Goal: Task Accomplishment & Management: Manage account settings

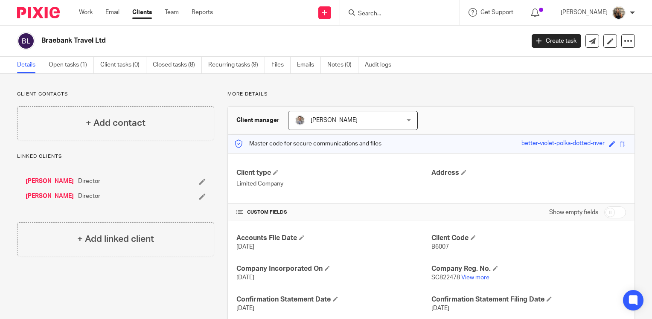
scroll to position [43, 0]
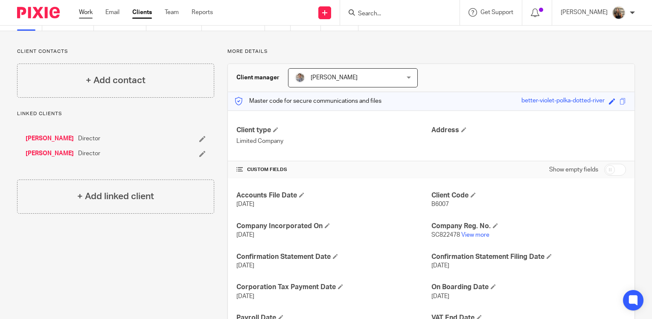
click at [92, 15] on link "Work" at bounding box center [86, 12] width 14 height 9
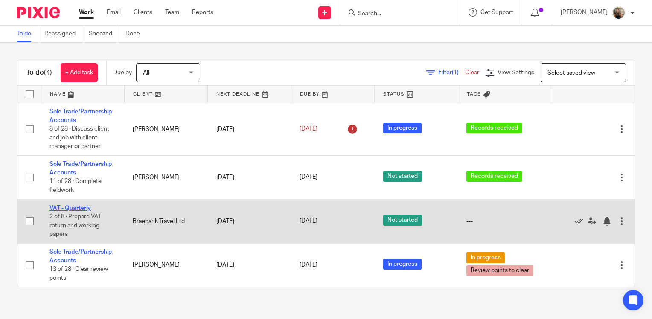
click at [70, 206] on link "VAT - Quarterly" at bounding box center [69, 208] width 41 height 6
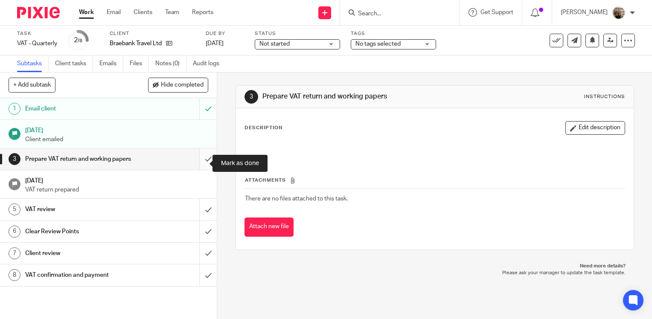
click at [200, 169] on input "submit" at bounding box center [108, 158] width 217 height 21
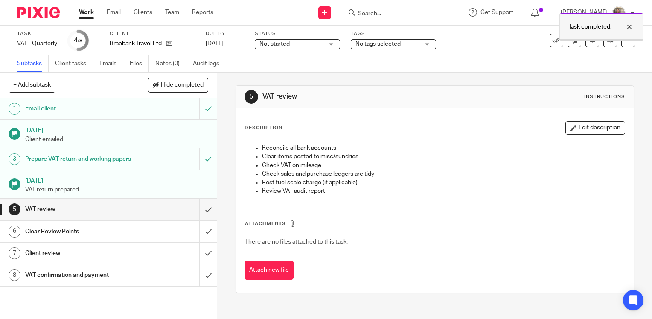
click at [633, 26] on div at bounding box center [622, 27] width 23 height 10
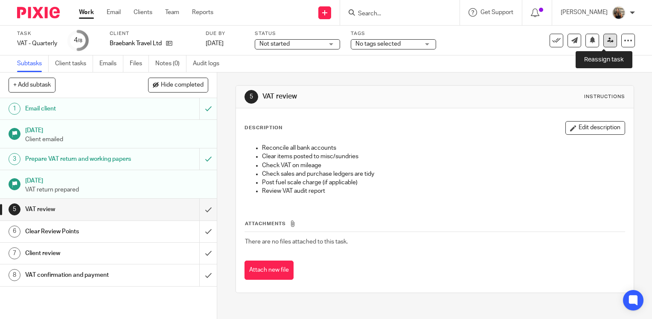
click at [607, 43] on icon at bounding box center [610, 40] width 6 height 6
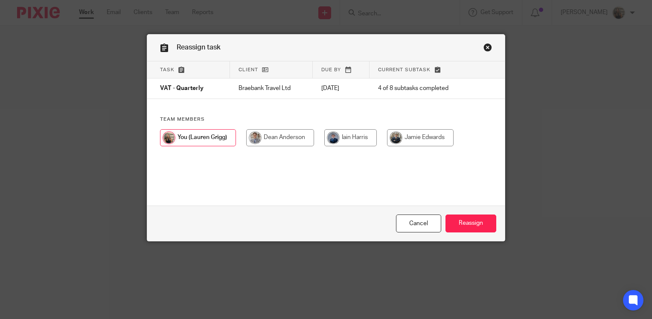
click at [344, 139] on input "radio" at bounding box center [350, 137] width 52 height 17
radio input "true"
click at [460, 224] on input "Reassign" at bounding box center [470, 224] width 51 height 18
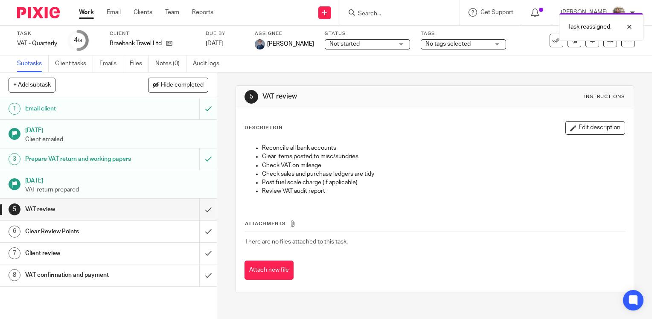
click at [81, 16] on link "Work" at bounding box center [86, 12] width 15 height 9
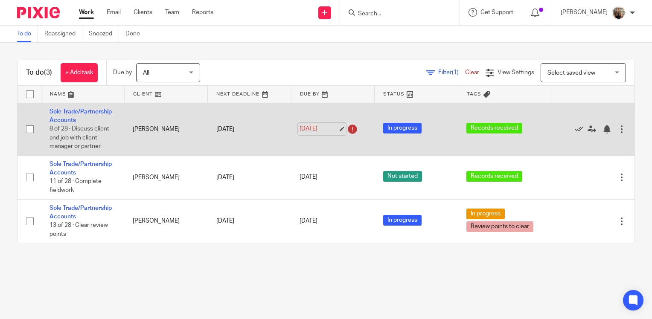
click at [338, 131] on link "24 Aug 2025" at bounding box center [318, 129] width 38 height 9
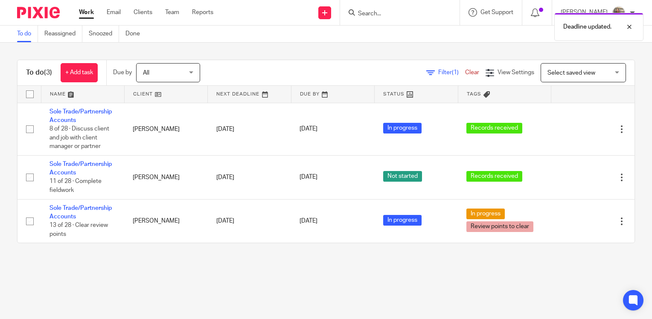
click at [464, 279] on main "To do Reassigned Snoozed Done To do (3) + Add task Due by All All Today Tomorro…" at bounding box center [326, 159] width 652 height 319
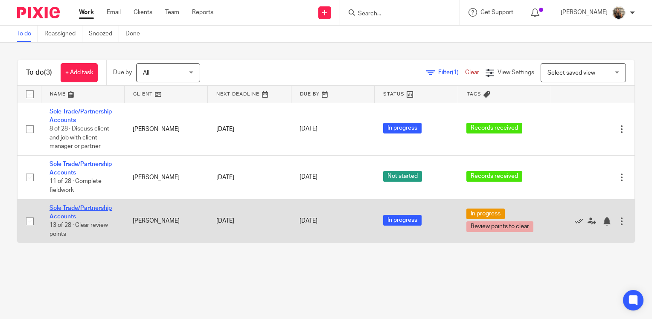
click at [72, 218] on link "Sole Trade/Partnership Accounts" at bounding box center [80, 212] width 62 height 15
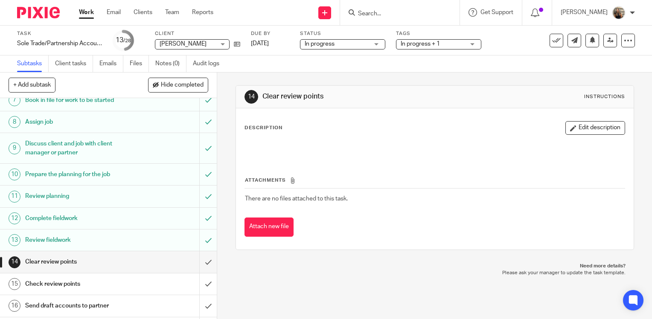
scroll to position [213, 0]
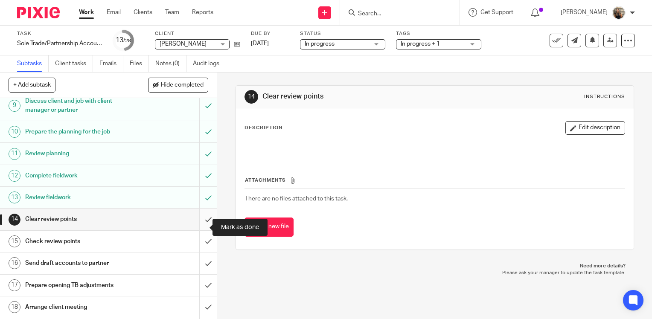
click at [205, 228] on input "submit" at bounding box center [108, 219] width 217 height 21
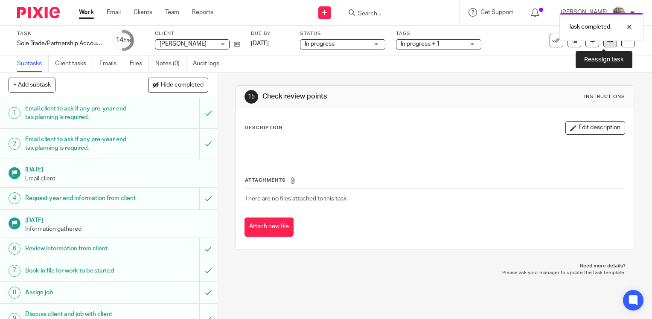
click at [607, 43] on icon at bounding box center [610, 40] width 6 height 6
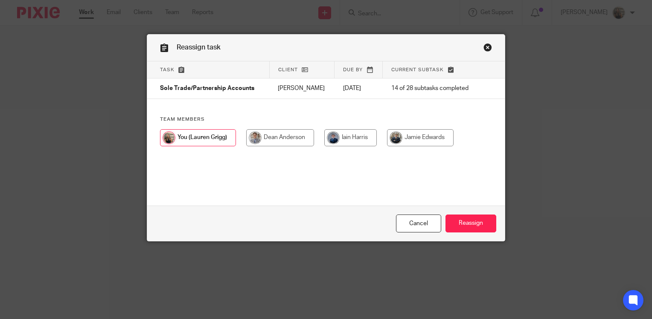
click at [252, 144] on input "radio" at bounding box center [280, 137] width 68 height 17
radio input "true"
click at [471, 218] on input "Reassign" at bounding box center [470, 224] width 51 height 18
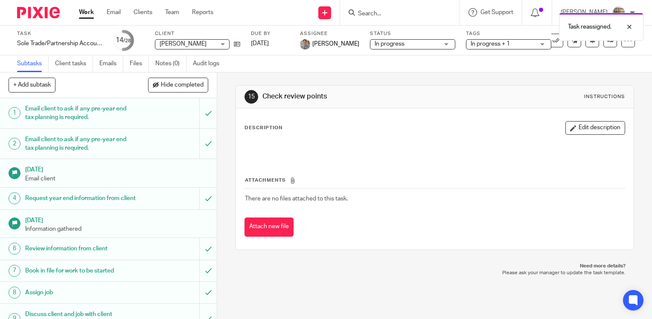
click at [84, 17] on link "Work" at bounding box center [86, 12] width 15 height 9
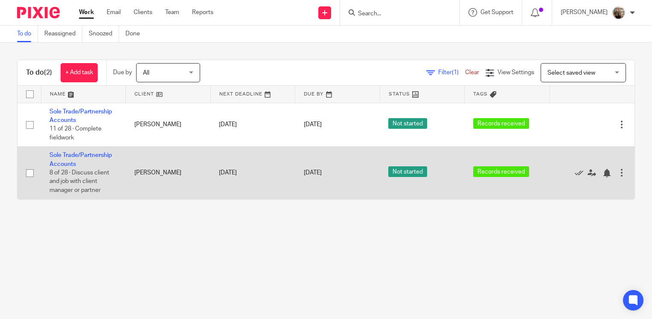
click at [78, 160] on td "Sole Trade/Partnership Accounts 8 of 28 · Discuss client and job with client ma…" at bounding box center [83, 173] width 85 height 52
click at [77, 155] on link "Sole Trade/Partnership Accounts" at bounding box center [80, 159] width 62 height 15
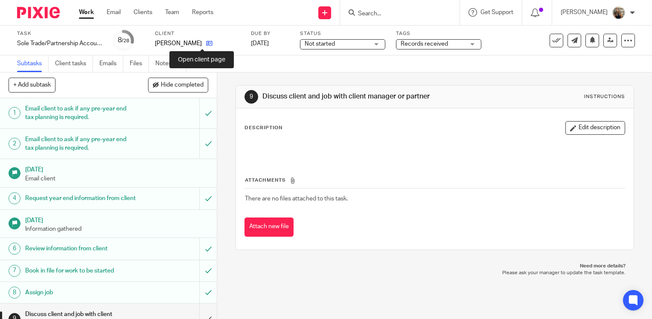
click at [206, 44] on icon at bounding box center [209, 43] width 6 height 6
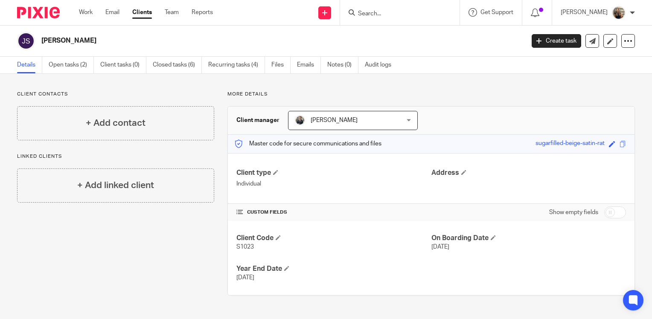
click at [583, 80] on div "Client contacts + Add contact Linked clients + Add linked client More details C…" at bounding box center [326, 193] width 652 height 239
